Goal: Communication & Community: Answer question/provide support

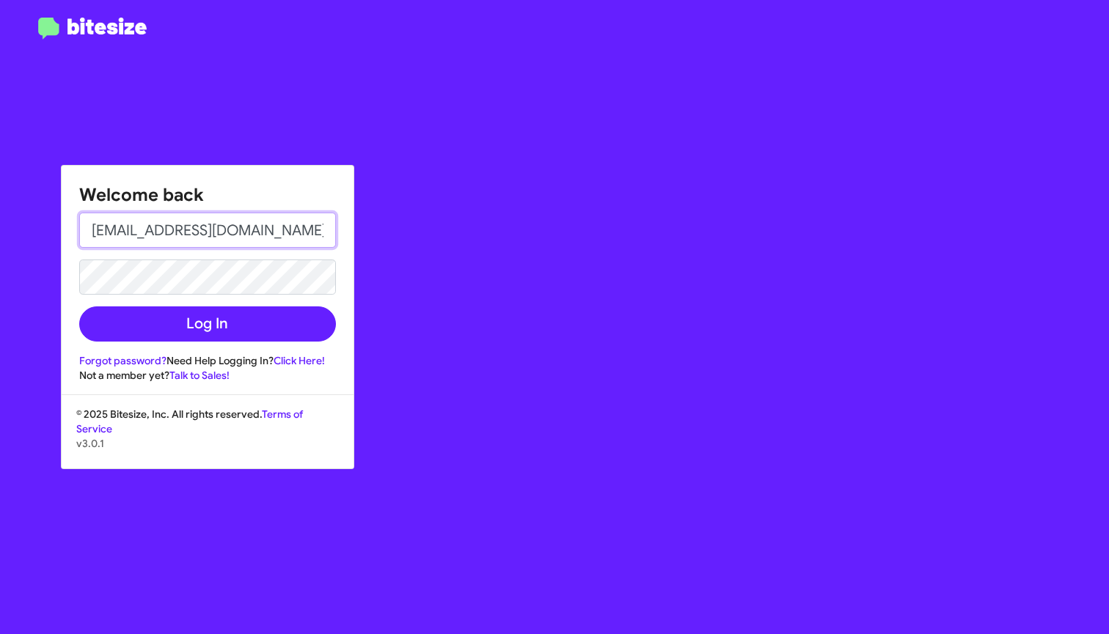
type input "[EMAIL_ADDRESS][DOMAIN_NAME]"
click at [96, 365] on link "Forgot password?" at bounding box center [122, 360] width 87 height 13
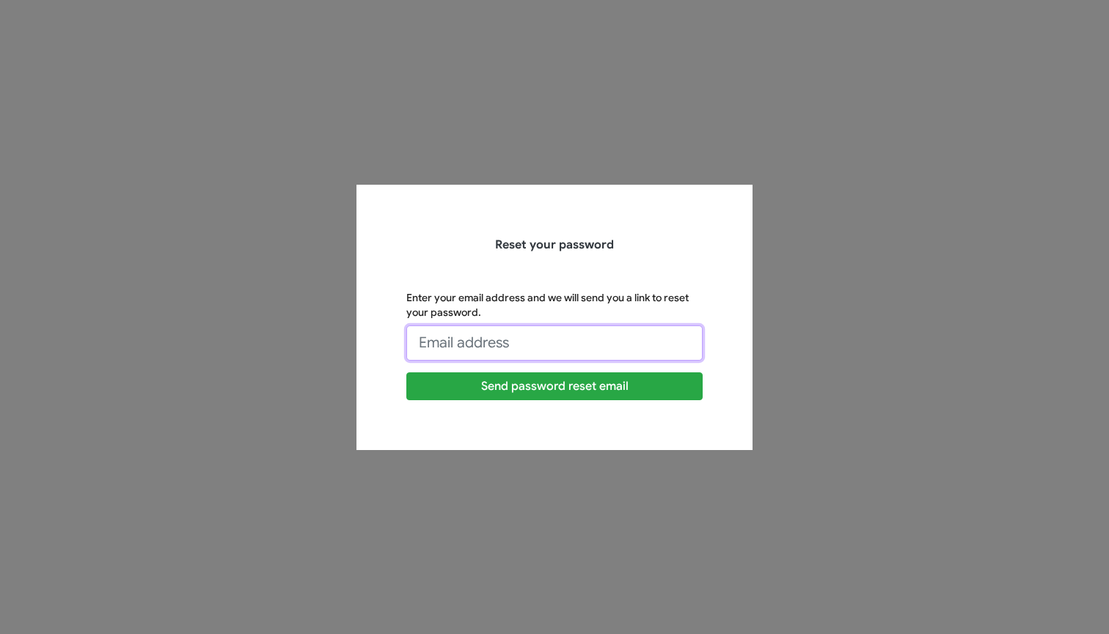
click at [451, 335] on input "Enter your email address and we will send you a link to reset your password." at bounding box center [554, 343] width 296 height 35
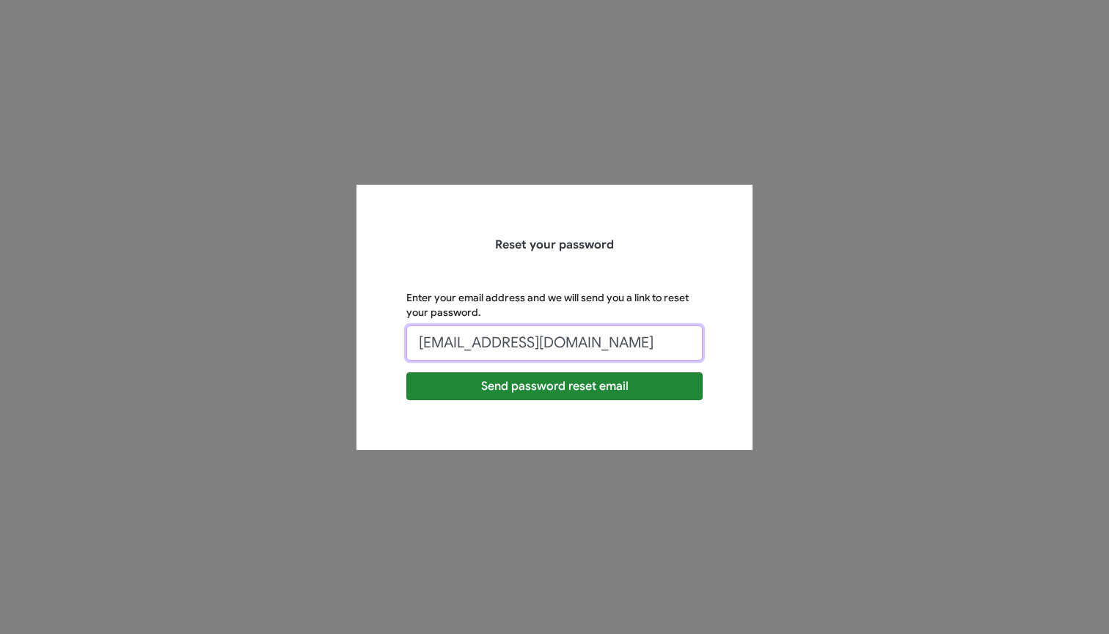
type input "[EMAIL_ADDRESS][DOMAIN_NAME]"
click at [491, 386] on button "Send password reset email" at bounding box center [554, 387] width 296 height 28
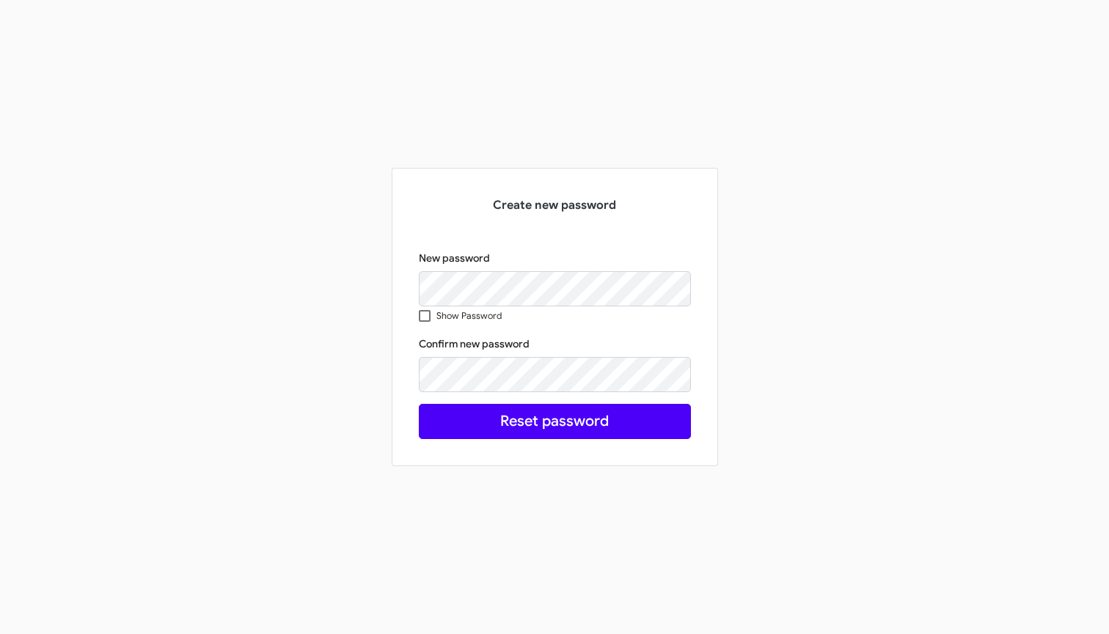
click at [557, 429] on button "Reset password" at bounding box center [555, 421] width 272 height 35
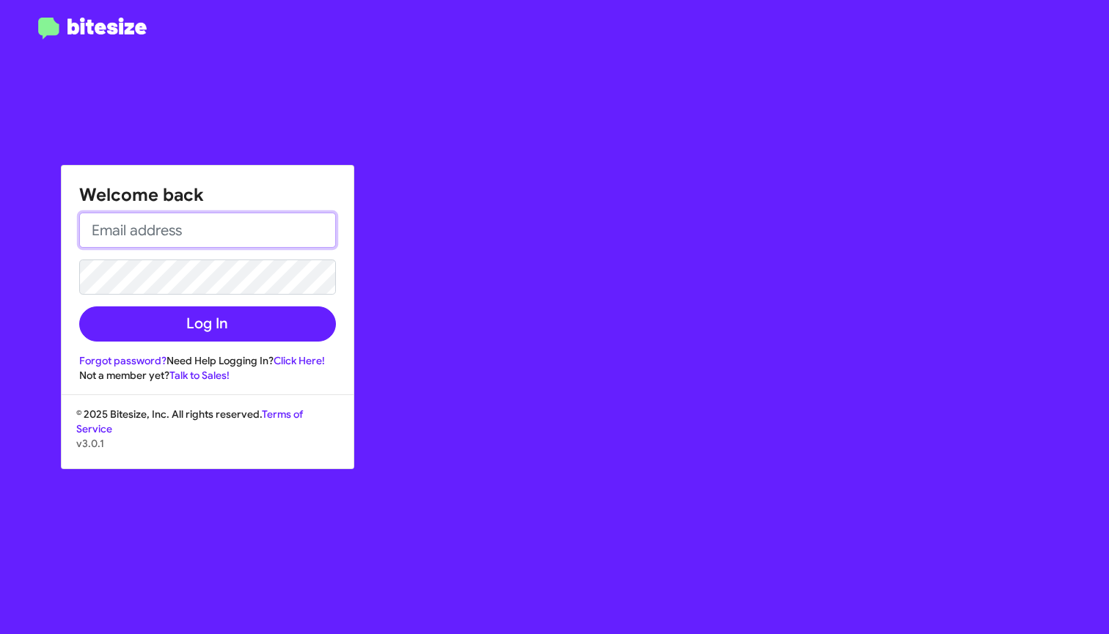
type input "[EMAIL_ADDRESS][DOMAIN_NAME]"
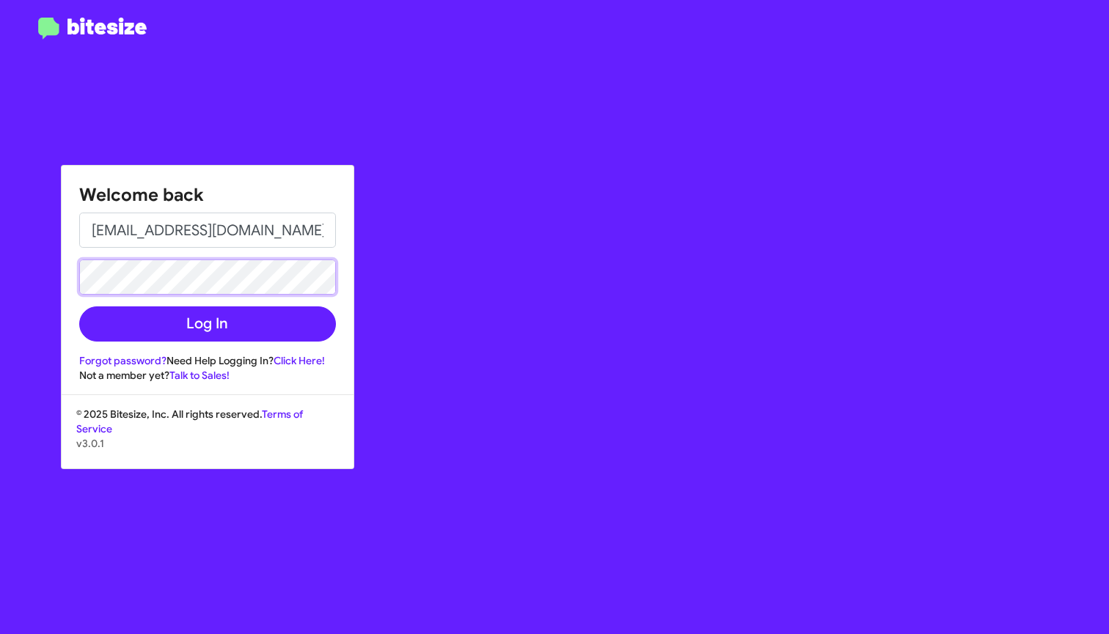
click at [207, 324] on button "Log In" at bounding box center [207, 324] width 257 height 35
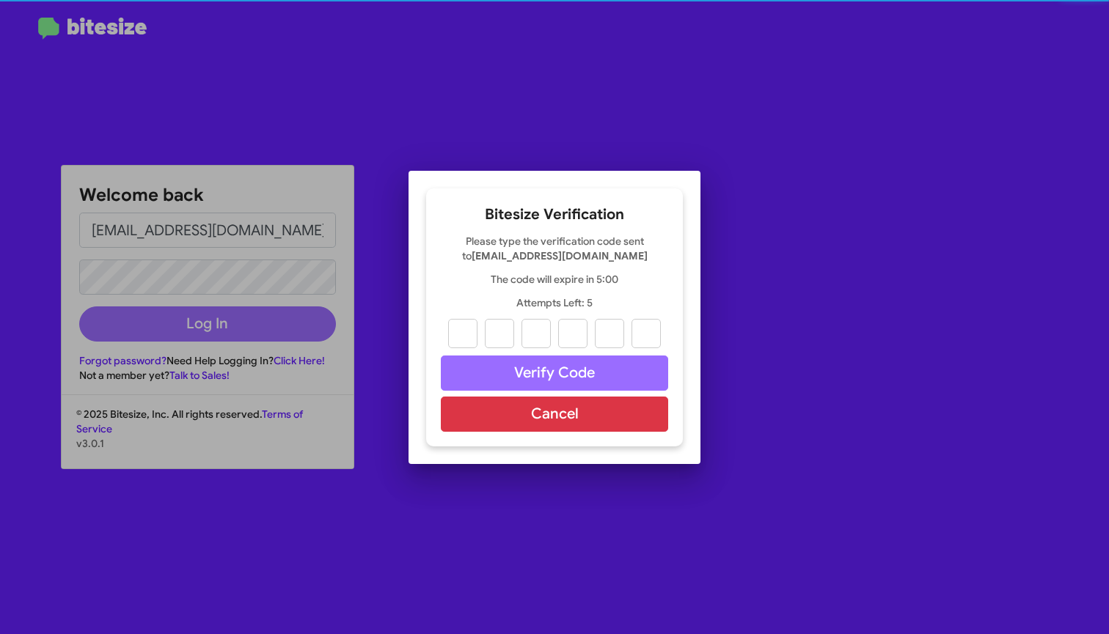
click at [137, 326] on div at bounding box center [554, 317] width 1109 height 634
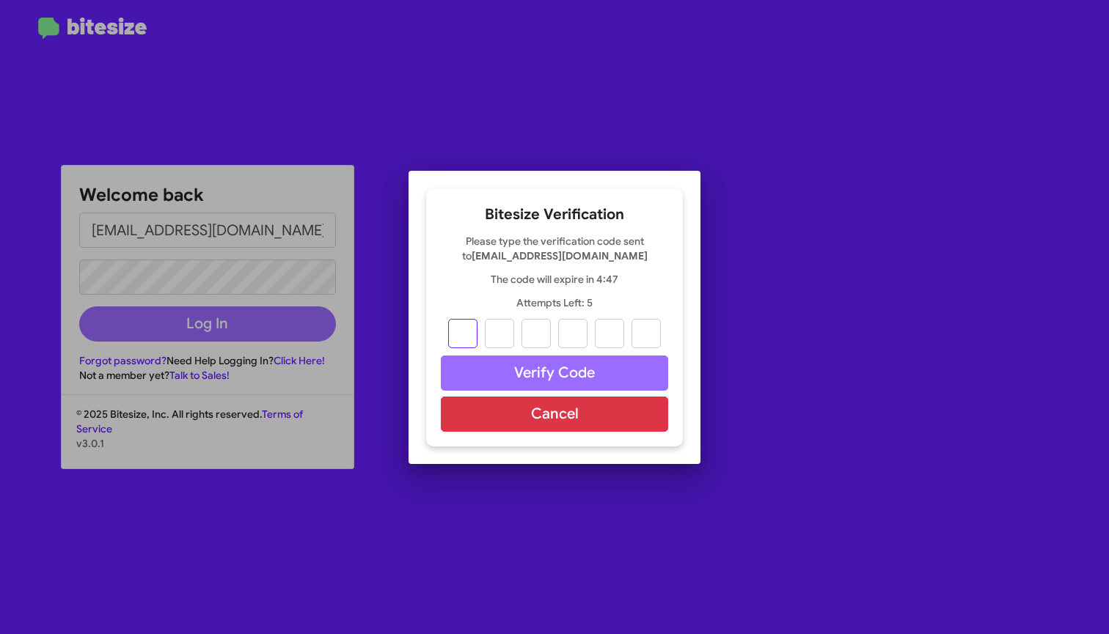
type input "1"
type input "7"
type input "4"
type input "0"
type input "9"
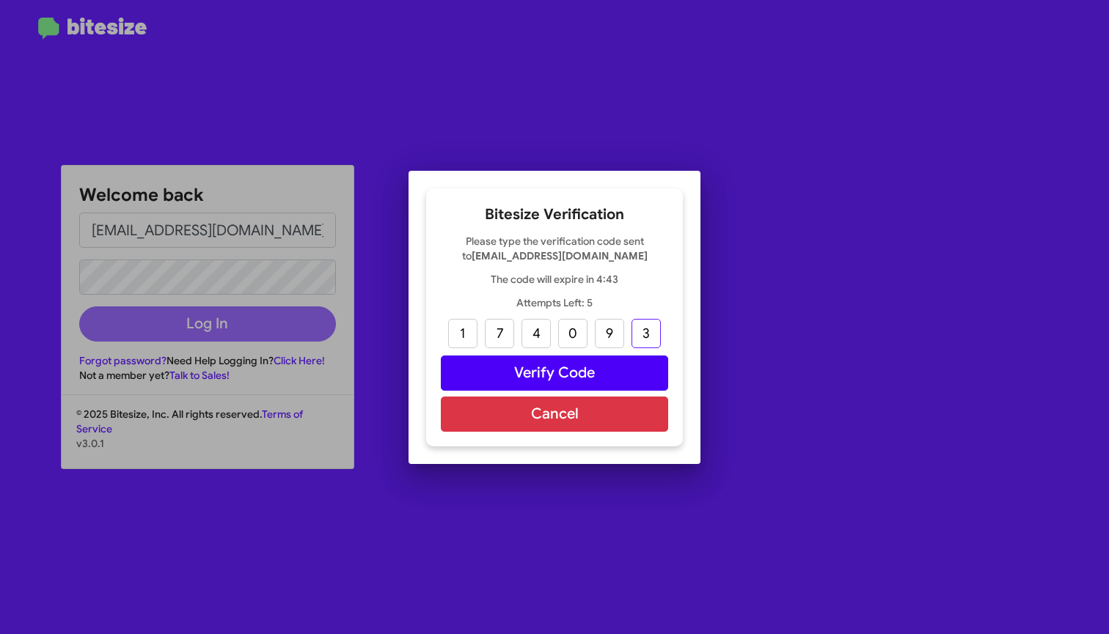
type input "3"
click at [582, 369] on button "Verify Code" at bounding box center [554, 373] width 227 height 35
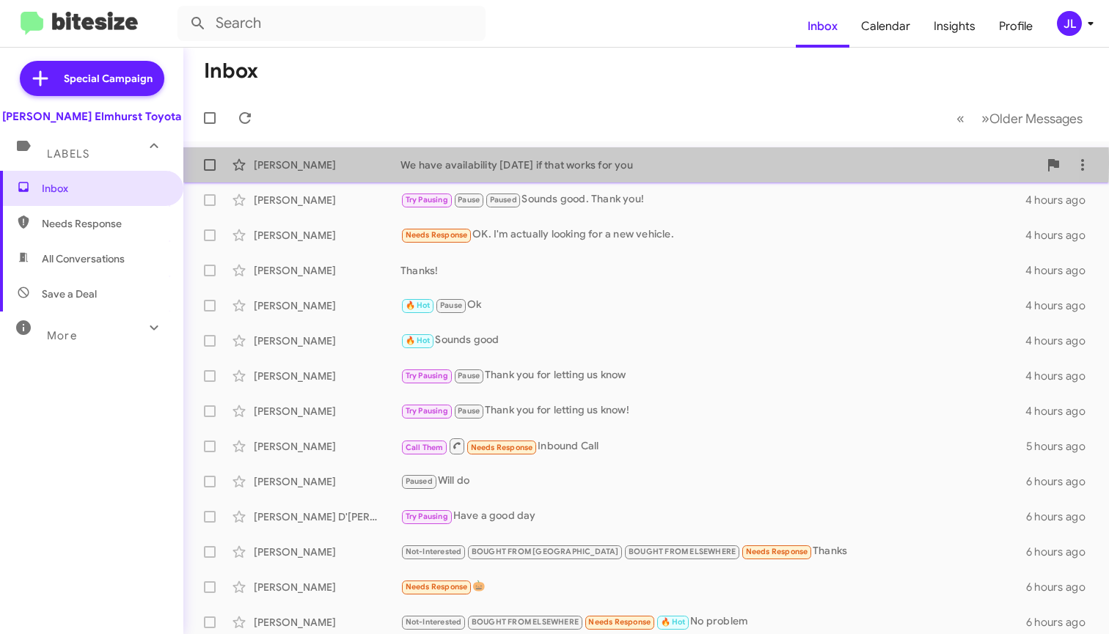
click at [535, 164] on div "We have availability [DATE] if that works for you" at bounding box center [719, 165] width 638 height 15
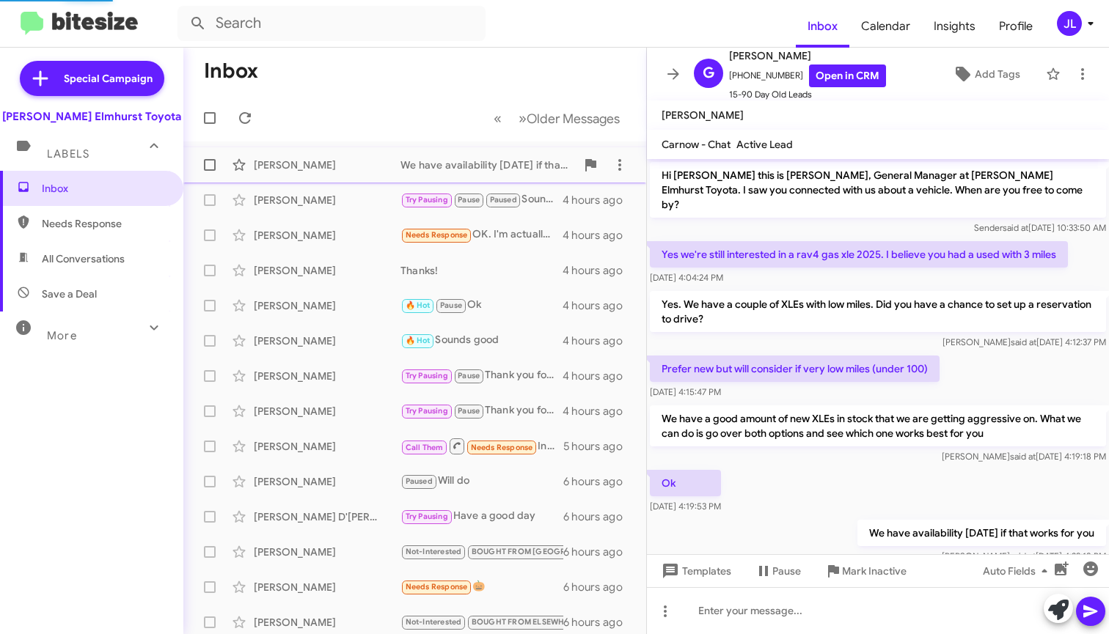
scroll to position [23, 0]
